Goal: Task Accomplishment & Management: Complete application form

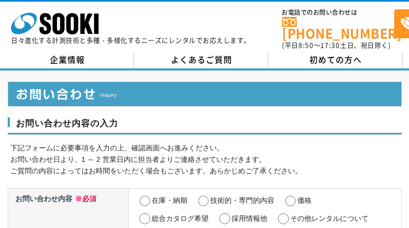
select select "13"
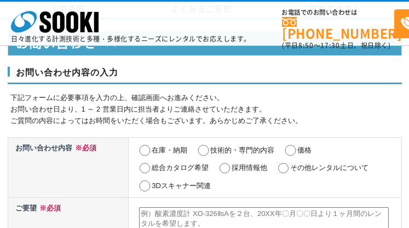
scroll to position [539, 0]
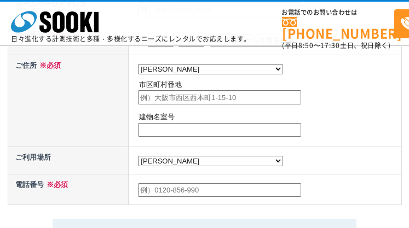
radio input "true"
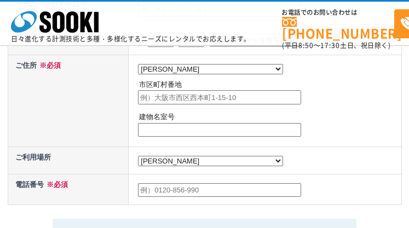
radio input "true"
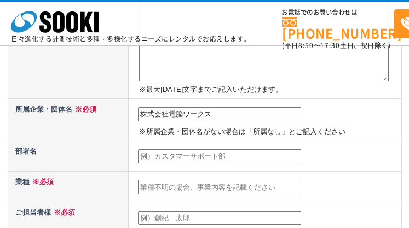
type input "株式会社電脳ワークス"
type input "~マーケティング支援~ ㈱電脳ワークス　セールスマーケティング部"
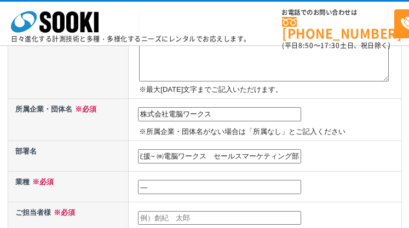
scroll to position [0, 0]
type input "―"
type input "[PERSON_NAME]"
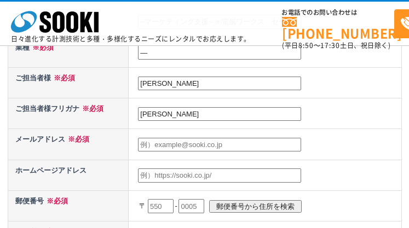
type input "[PERSON_NAME]"
type input "[EMAIL_ADDRESS][DOMAIN_NAME]"
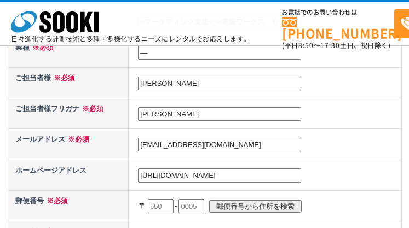
type input "[URL][DOMAIN_NAME]"
type input "107"
type input "[DATE]"
type input "0062"
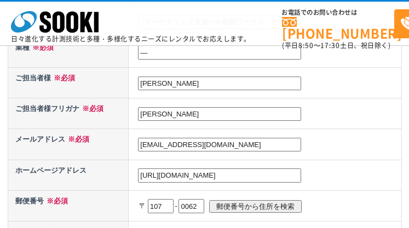
scroll to position [526, 0]
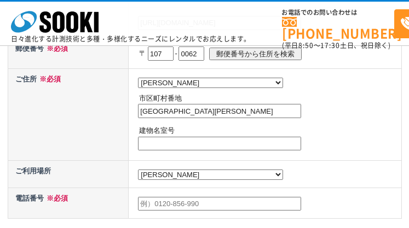
type input "[GEOGRAPHIC_DATA][PERSON_NAME]"
type input "―"
type input "0368050432"
